Goal: Obtain resource: Download file/media

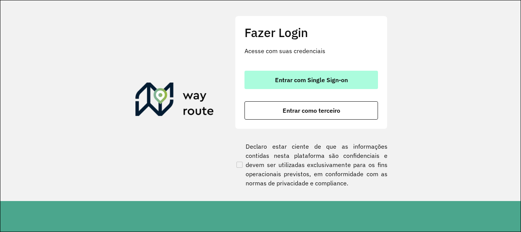
click at [328, 86] on button "Entrar com Single Sign-on" at bounding box center [311, 80] width 134 height 18
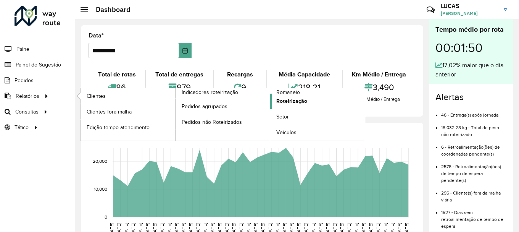
click at [290, 107] on link "Roteirização" at bounding box center [317, 100] width 95 height 15
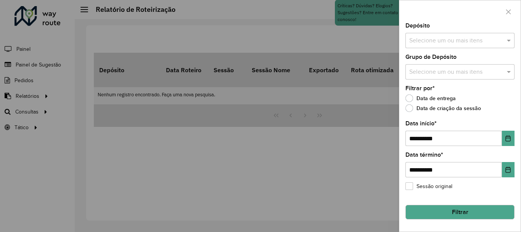
click at [458, 38] on input "text" at bounding box center [456, 40] width 98 height 9
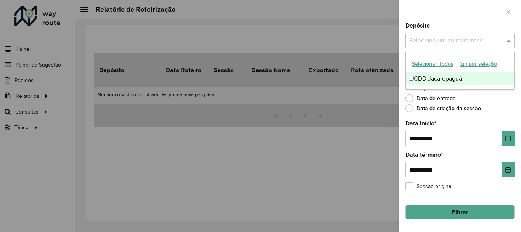
click at [441, 76] on div "CDD Jacarepaguá" at bounding box center [460, 78] width 108 height 13
click at [470, 23] on div at bounding box center [459, 11] width 121 height 23
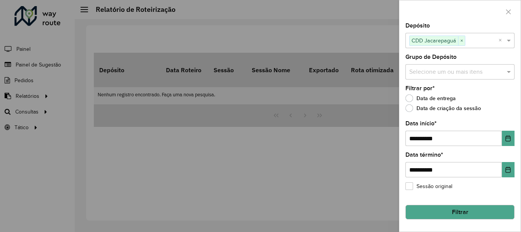
click at [479, 68] on input "text" at bounding box center [456, 72] width 98 height 9
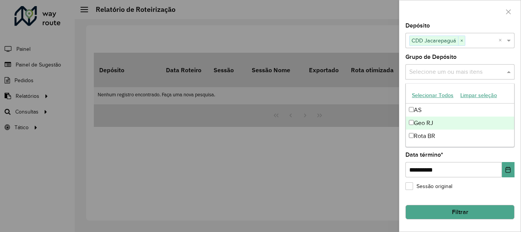
drag, startPoint x: 429, startPoint y: 122, endPoint x: 436, endPoint y: 116, distance: 8.6
click at [434, 118] on div "Geo RJ" at bounding box center [460, 122] width 108 height 13
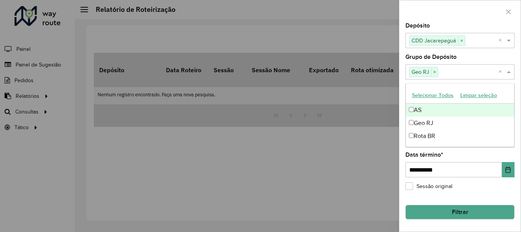
click at [468, 58] on div "Grupo de Depósito Selecione um ou mais itens Geo RJ × ×" at bounding box center [459, 66] width 109 height 25
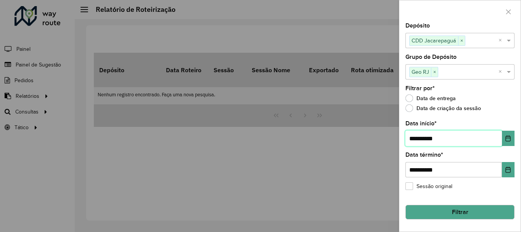
drag, startPoint x: 417, startPoint y: 138, endPoint x: 405, endPoint y: 140, distance: 11.2
click at [405, 140] on input "**********" at bounding box center [453, 137] width 97 height 15
type input "**********"
click at [446, 219] on button "Filtrar" at bounding box center [459, 211] width 109 height 14
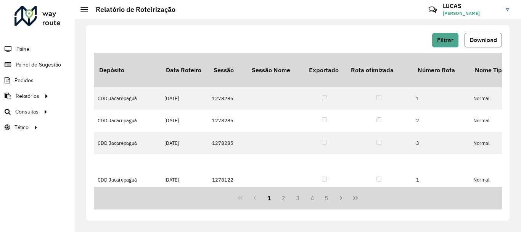
click at [497, 39] on span "Download" at bounding box center [483, 40] width 27 height 6
click at [125, 111] on link "Roteirização" at bounding box center [126, 111] width 93 height 15
